Goal: Find specific page/section: Find specific page/section

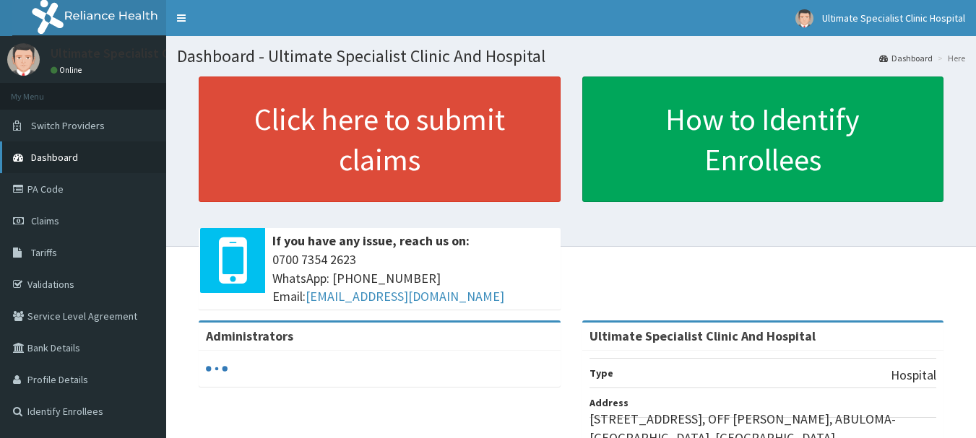
click at [93, 152] on link "Dashboard" at bounding box center [83, 158] width 166 height 32
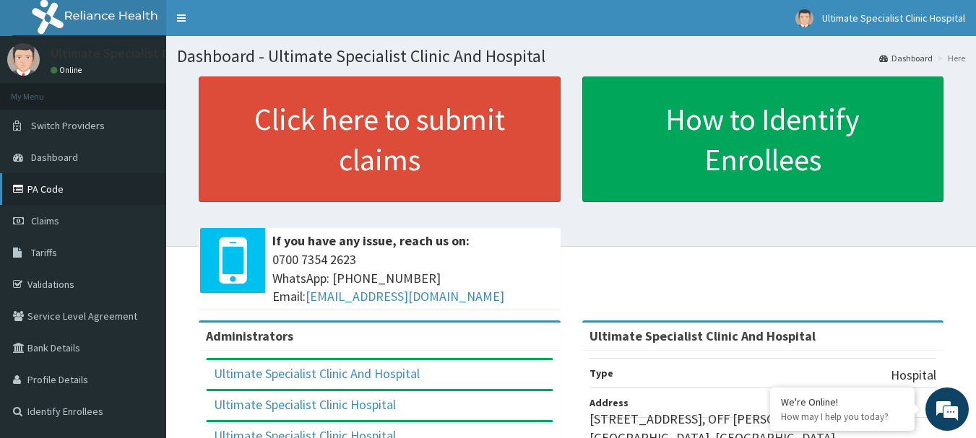
click at [51, 188] on link "PA Code" at bounding box center [83, 189] width 166 height 32
